Goal: Task Accomplishment & Management: Manage account settings

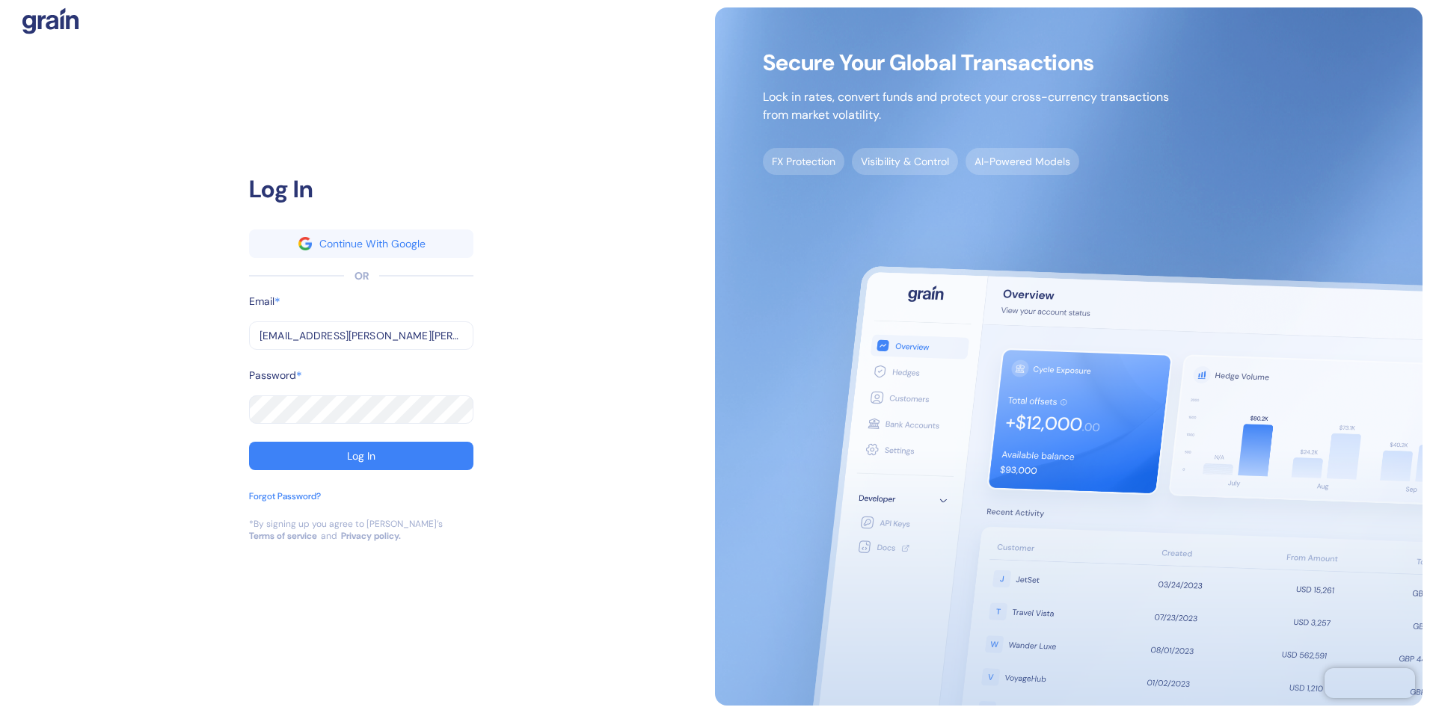
type input "[EMAIL_ADDRESS][PERSON_NAME][PERSON_NAME][DOMAIN_NAME]"
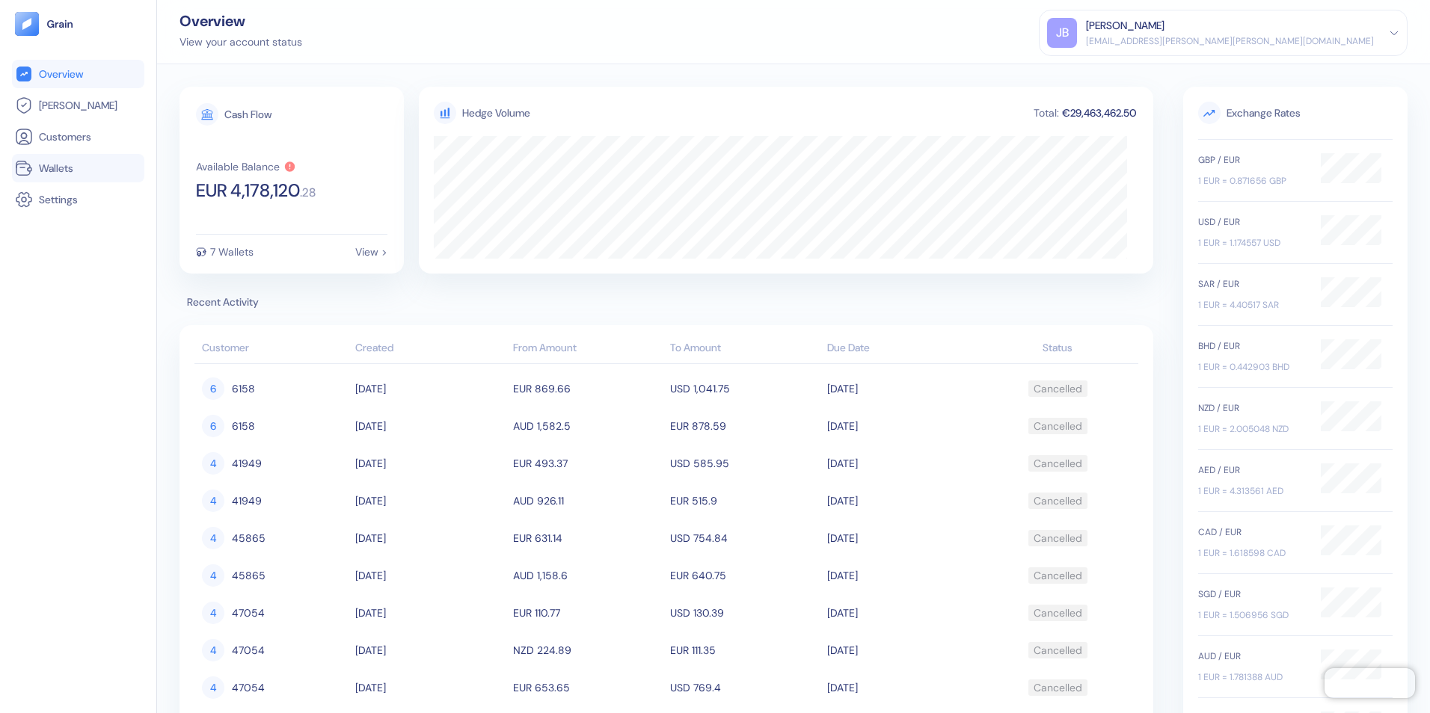
click at [63, 165] on span "Wallets" at bounding box center [56, 168] width 34 height 15
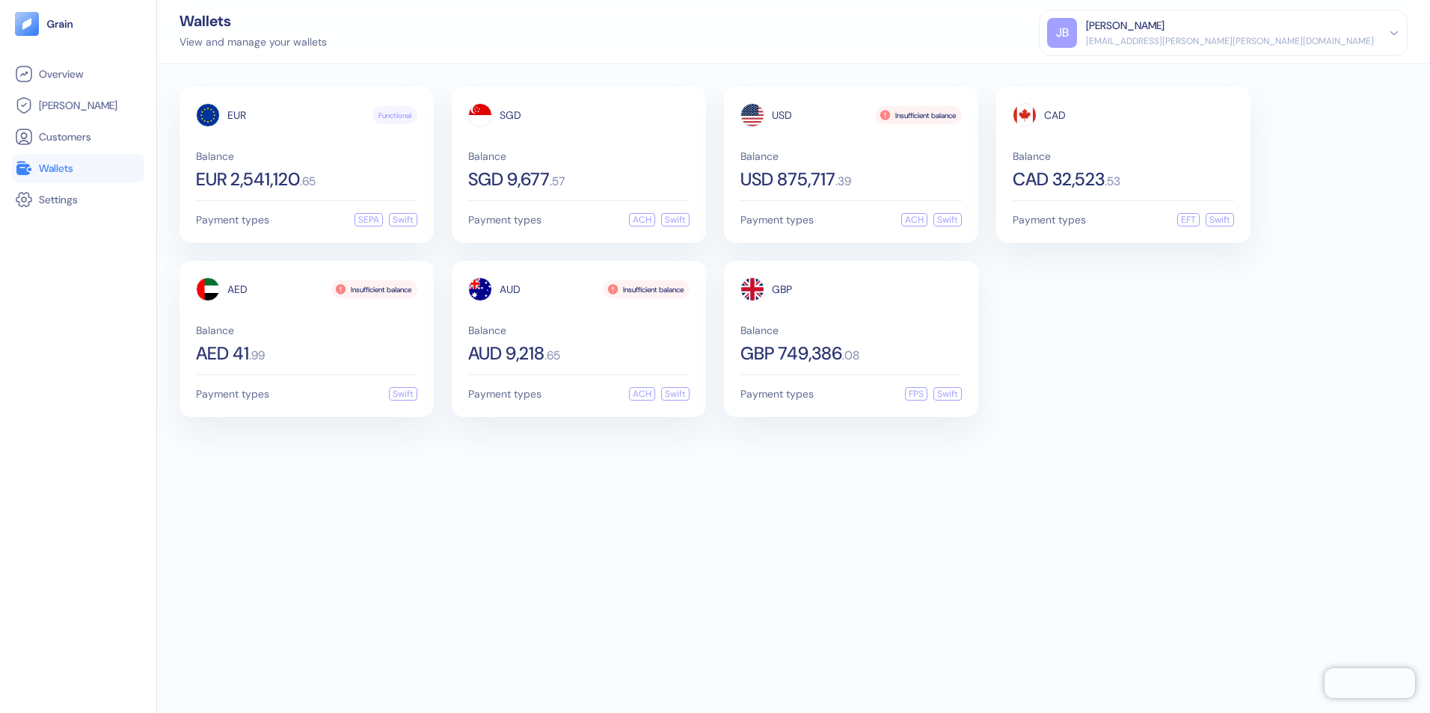
click at [691, 476] on div "EUR Functional Balance EUR 2,541,120 . 65 Payment types SEPA Swift SGD Balance …" at bounding box center [793, 388] width 1273 height 649
click at [601, 514] on div "EUR Functional Balance EUR 2,541,120 . 65 Payment types SEPA Swift SGD Balance …" at bounding box center [793, 388] width 1273 height 649
click at [1098, 178] on span "CAD 32,523" at bounding box center [1058, 179] width 92 height 18
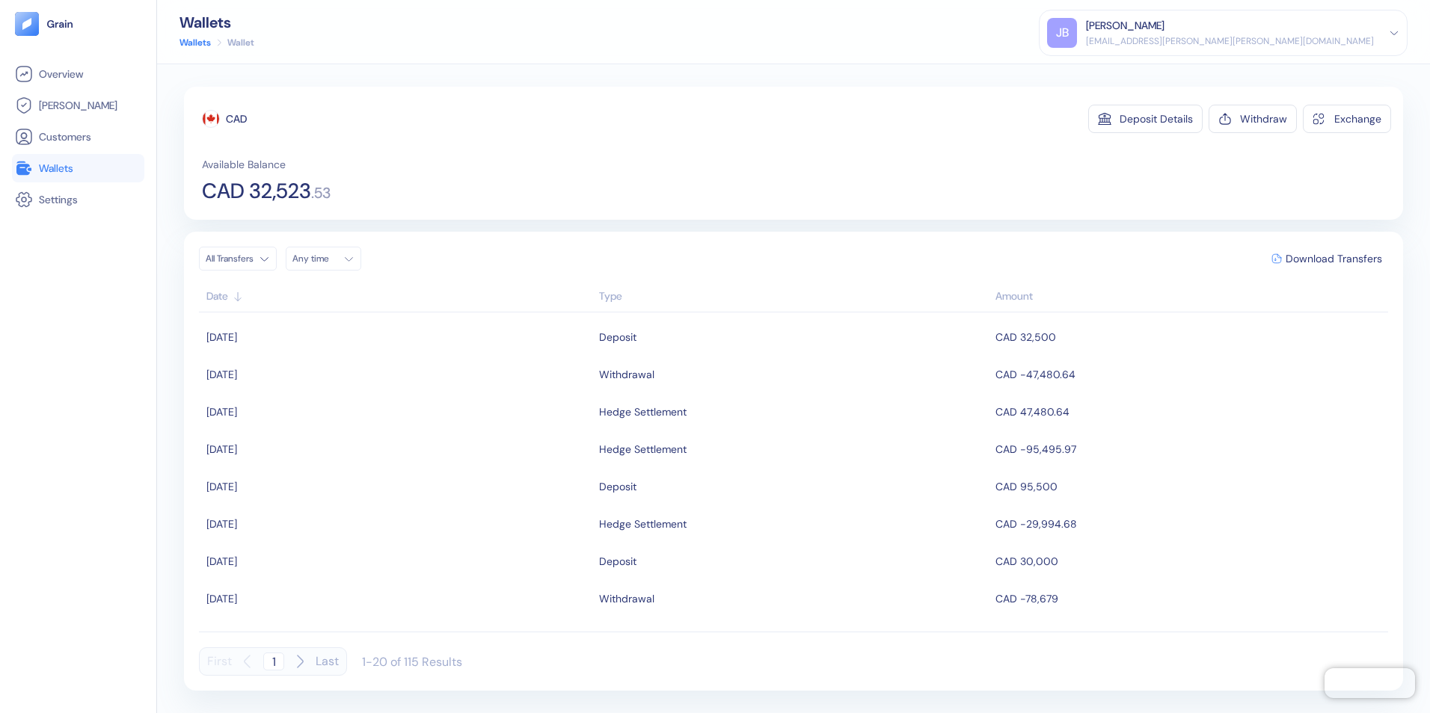
click at [53, 169] on span "Wallets" at bounding box center [56, 168] width 34 height 15
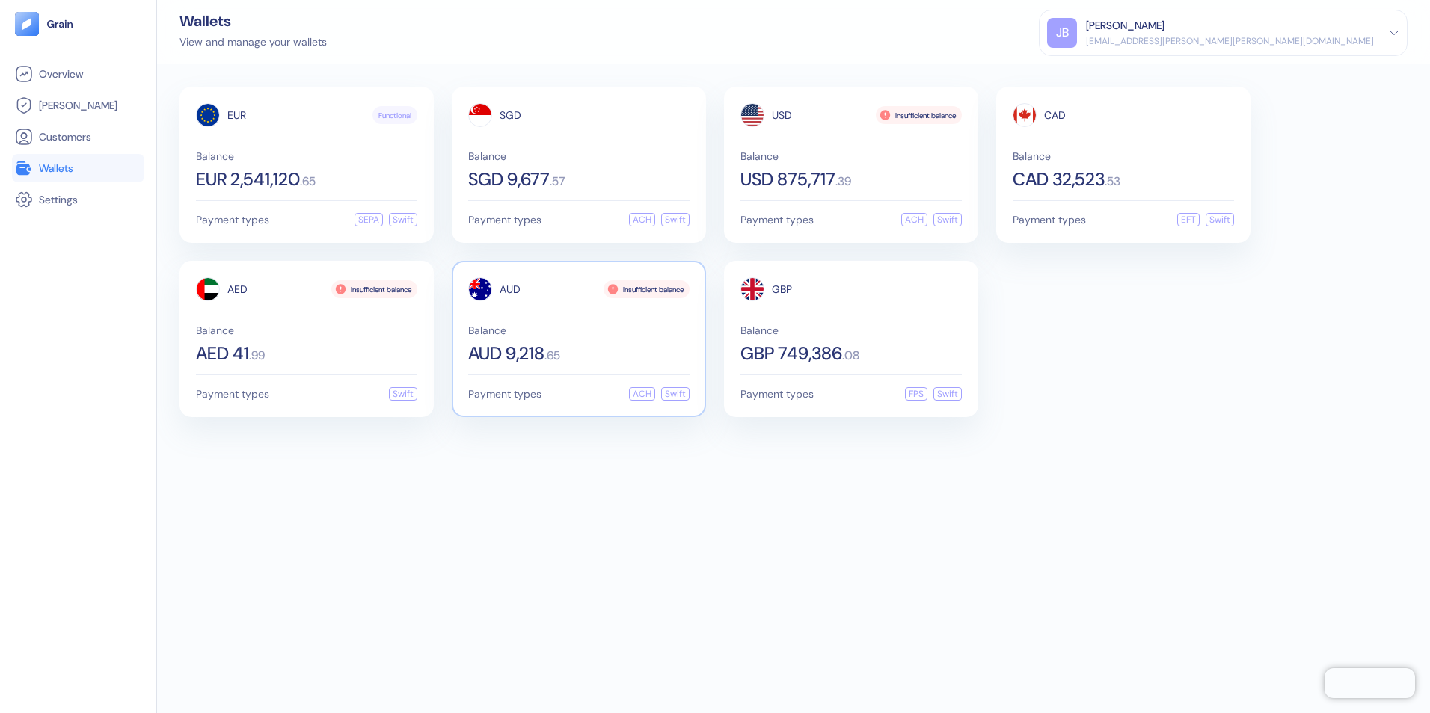
click at [582, 342] on div "Balance AUD 9,218 . 65" at bounding box center [578, 343] width 221 height 37
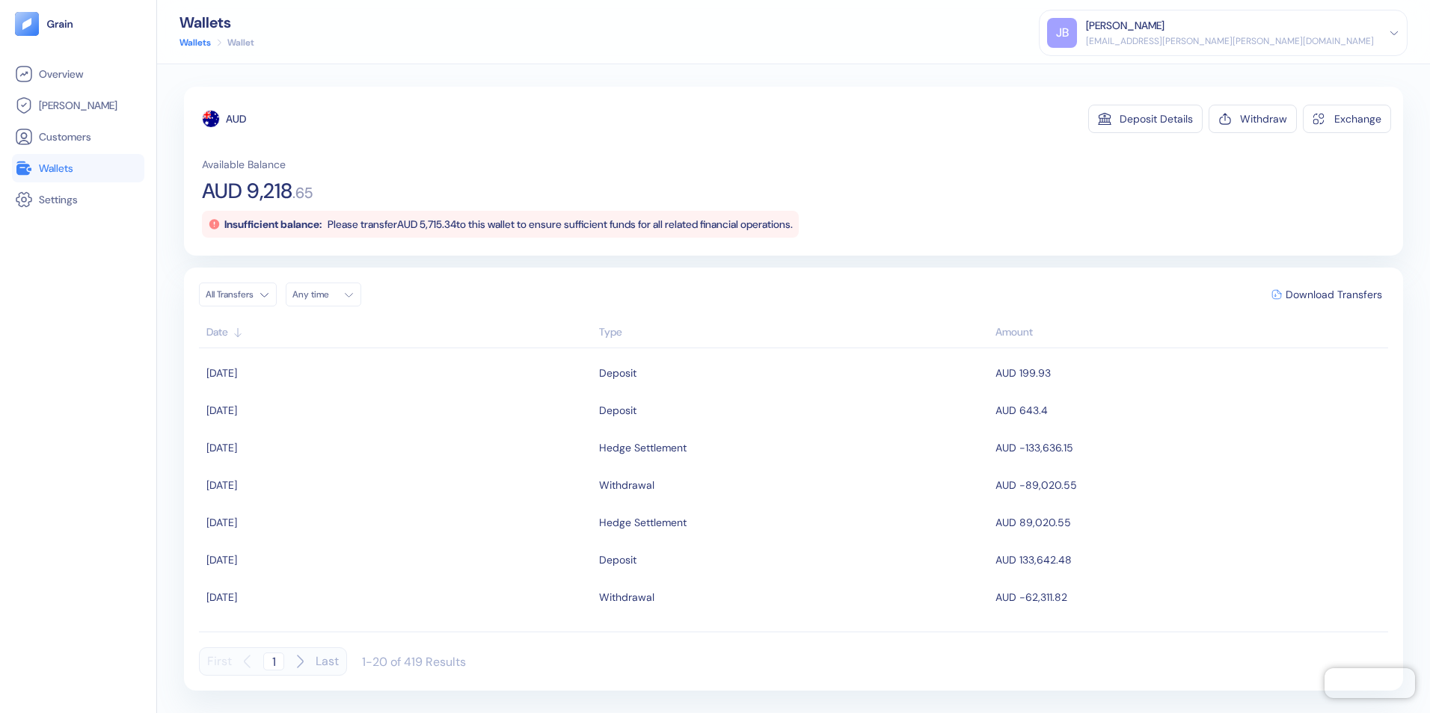
click at [55, 166] on span "Wallets" at bounding box center [56, 168] width 34 height 15
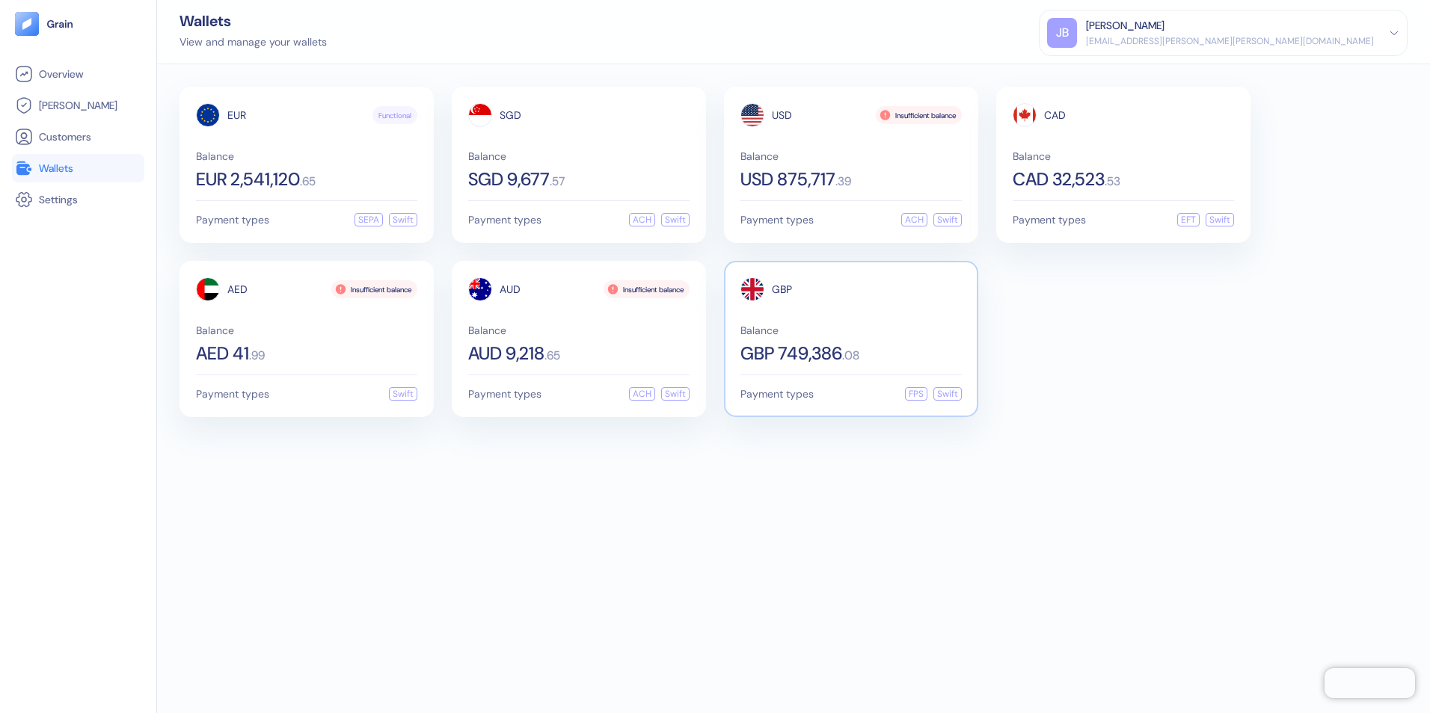
click at [814, 363] on span "GBP 749,386" at bounding box center [791, 354] width 102 height 18
